Goal: Navigation & Orientation: Find specific page/section

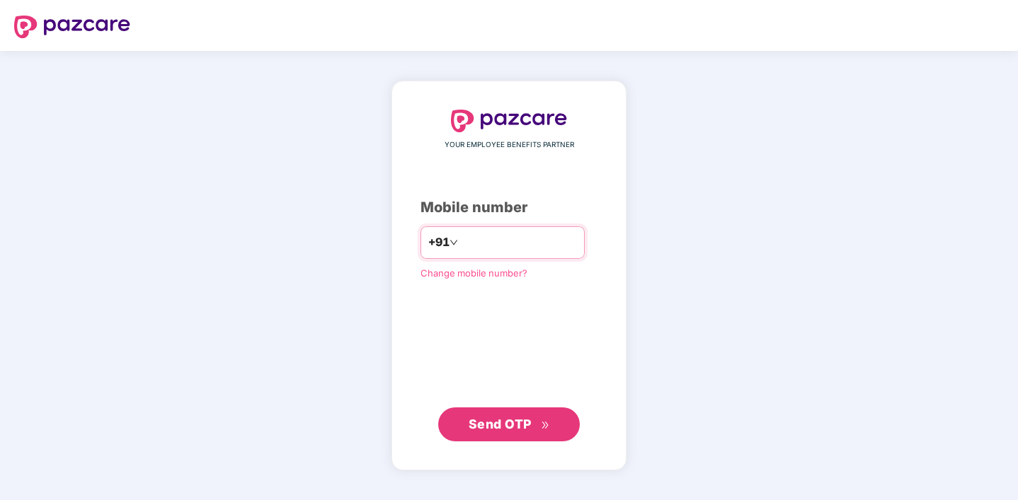
click at [509, 234] on input "number" at bounding box center [519, 242] width 116 height 23
type input "**********"
click at [517, 434] on button "Send OTP" at bounding box center [509, 425] width 142 height 34
click at [499, 244] on input "number" at bounding box center [519, 242] width 116 height 23
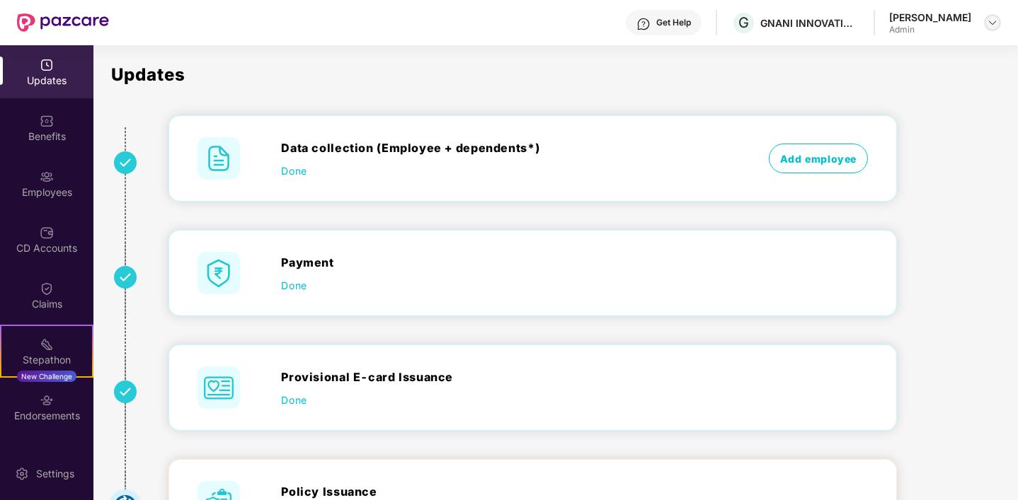
click at [987, 18] on img at bounding box center [992, 22] width 11 height 11
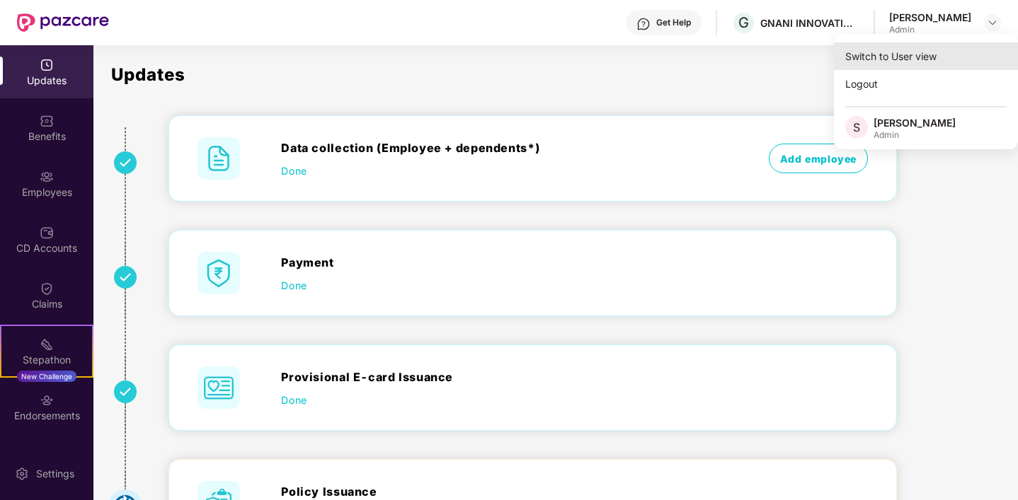
click at [893, 55] on div "Switch to User view" at bounding box center [926, 56] width 184 height 28
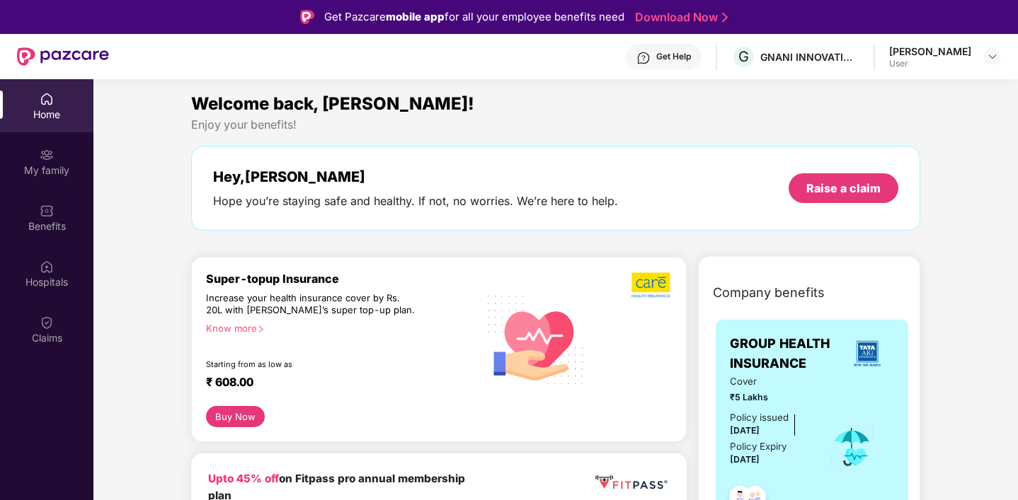
click at [75, 102] on div "Home" at bounding box center [46, 105] width 93 height 53
